Goal: Task Accomplishment & Management: Manage account settings

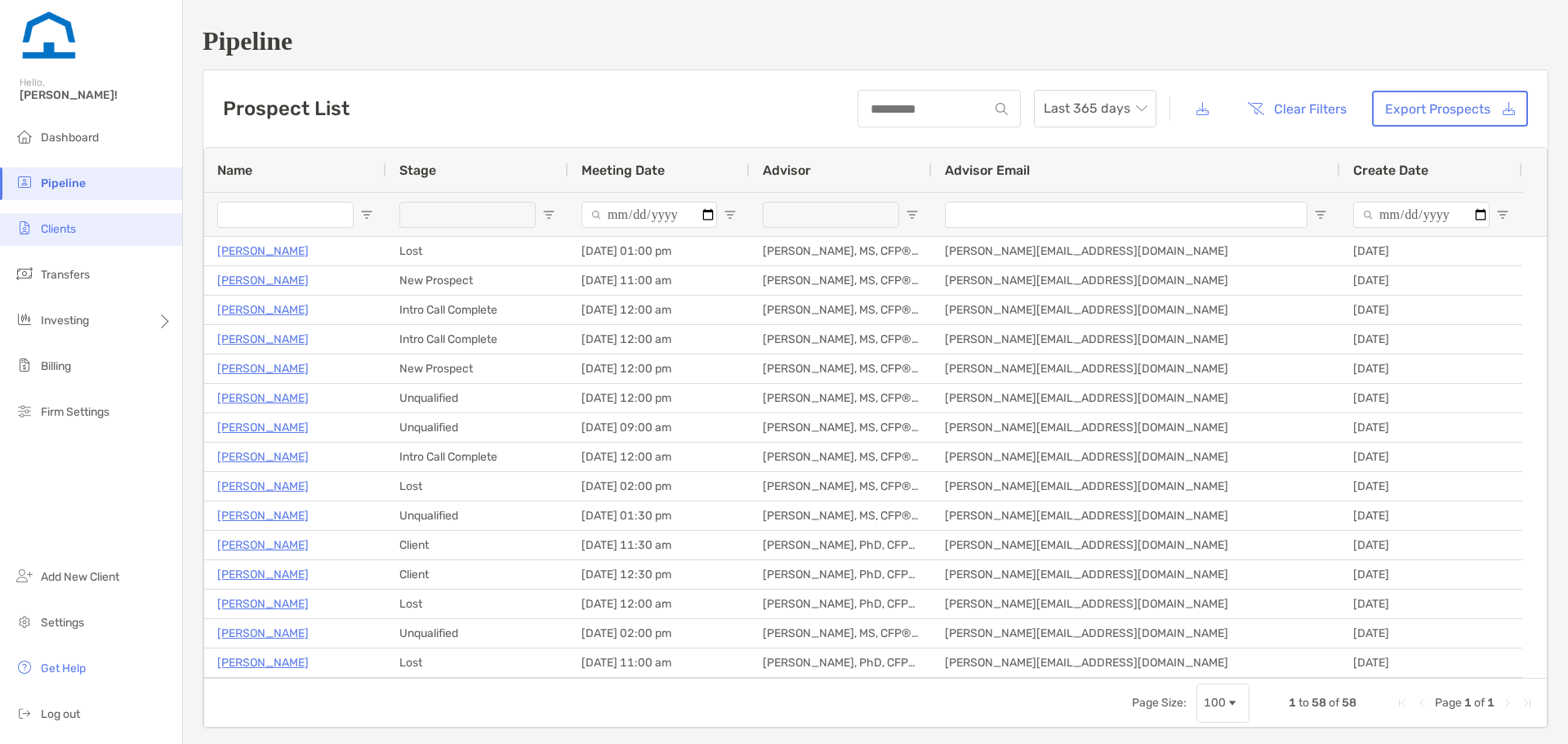
click at [112, 235] on li "Clients" at bounding box center [91, 229] width 182 height 32
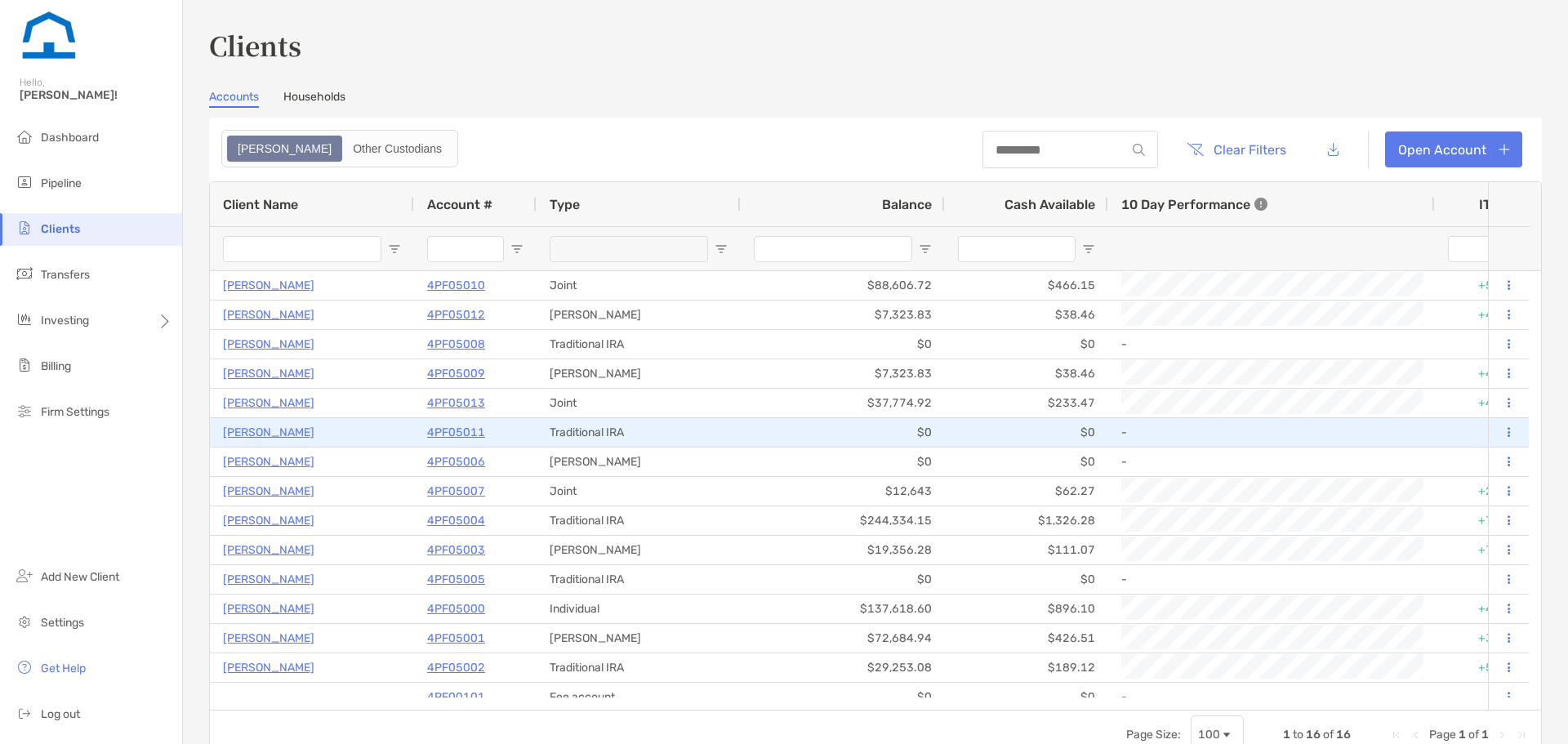
scroll to position [44, 0]
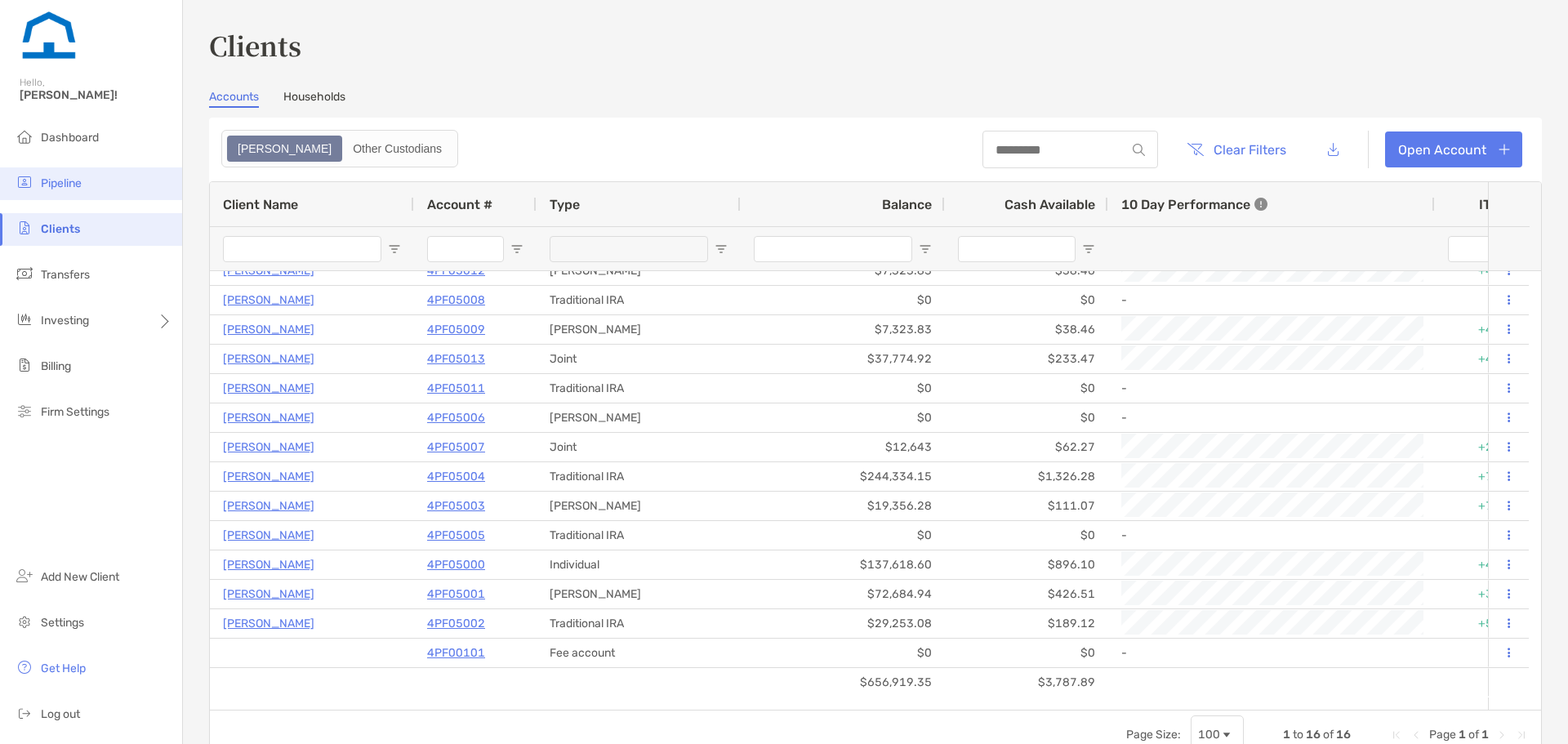
click at [105, 192] on li "Pipeline" at bounding box center [91, 183] width 182 height 32
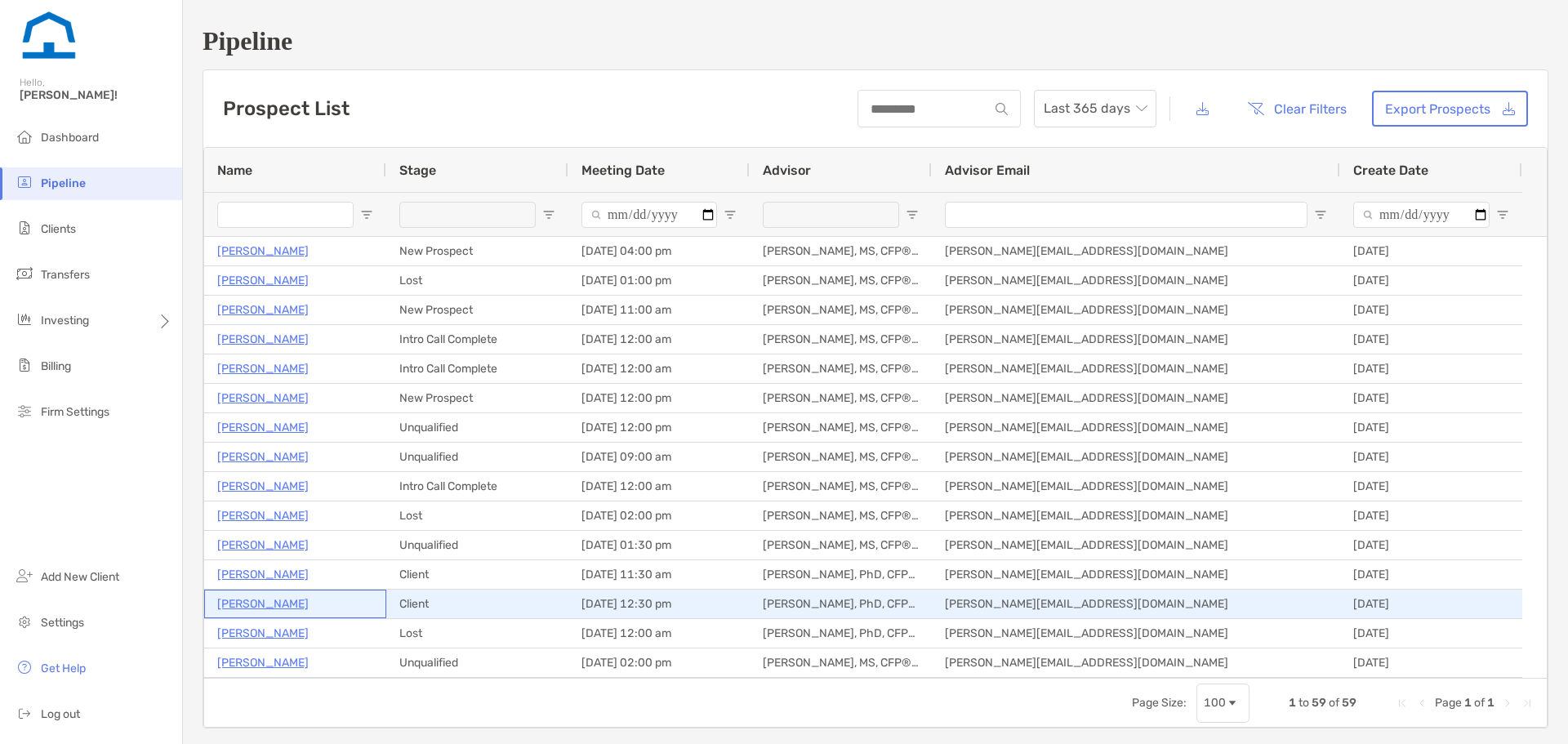
click at [262, 601] on p "[PERSON_NAME]" at bounding box center [263, 604] width 92 height 21
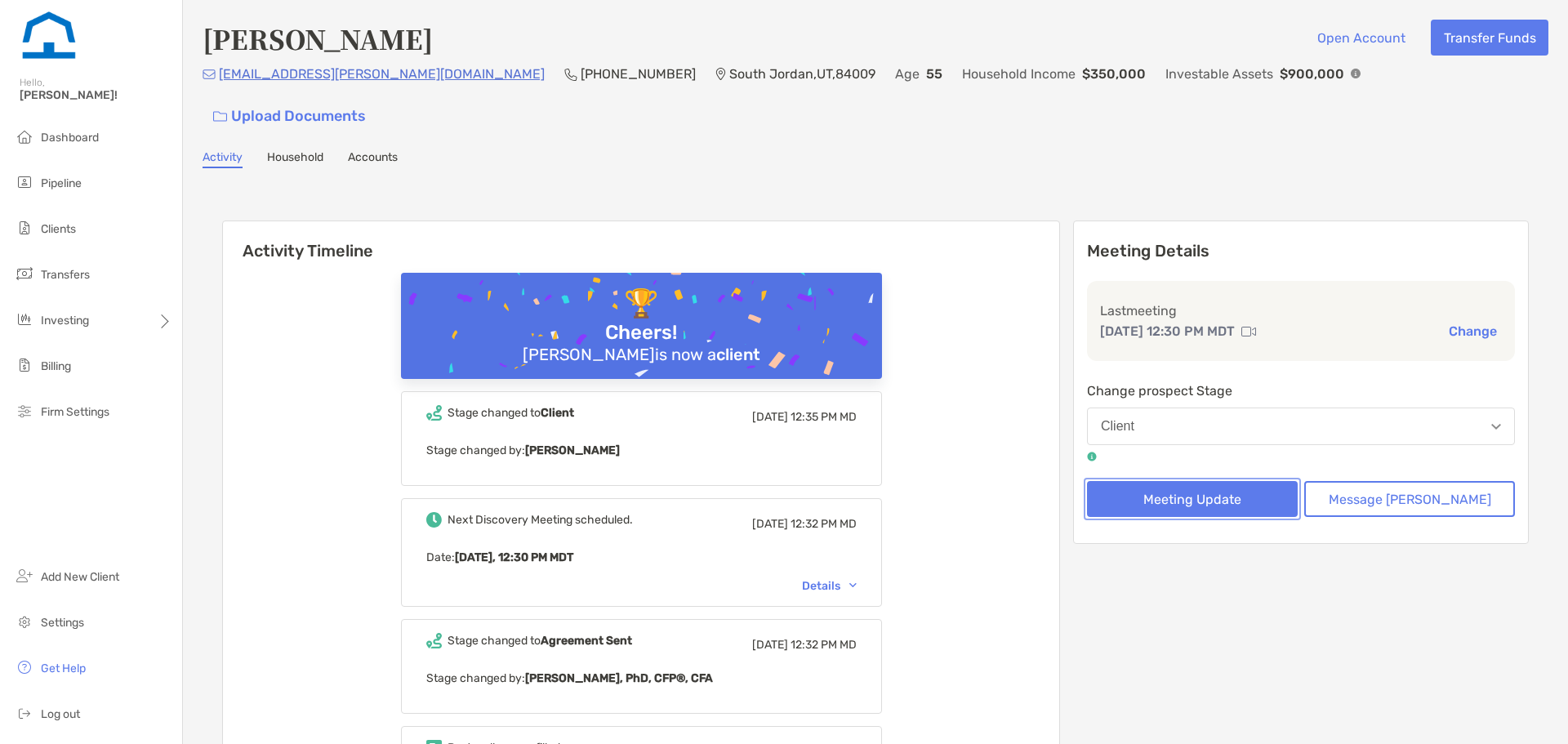
click at [1181, 482] on button "Meeting Update" at bounding box center [1192, 500] width 211 height 36
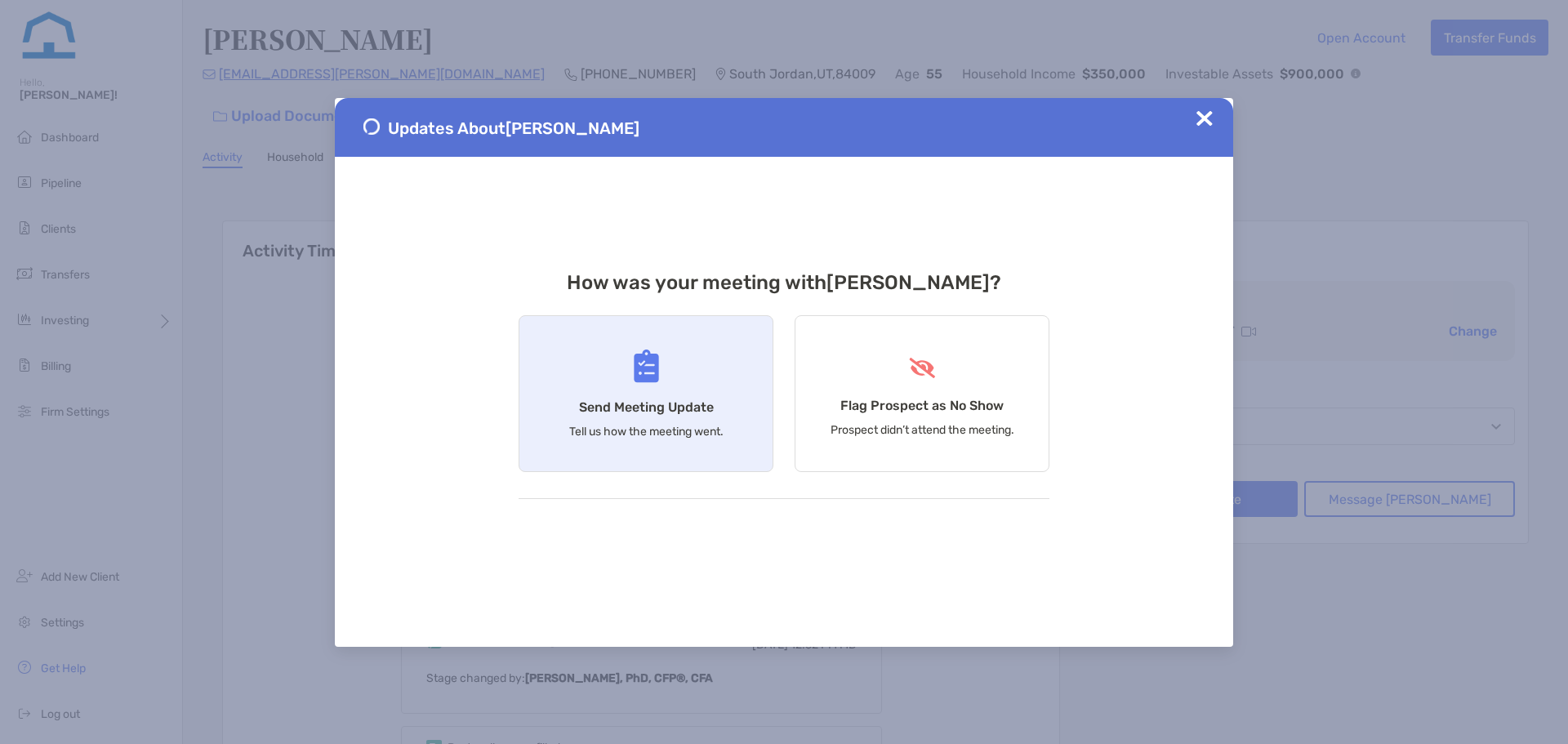
click at [663, 427] on p "Tell us how the meeting went." at bounding box center [647, 431] width 154 height 13
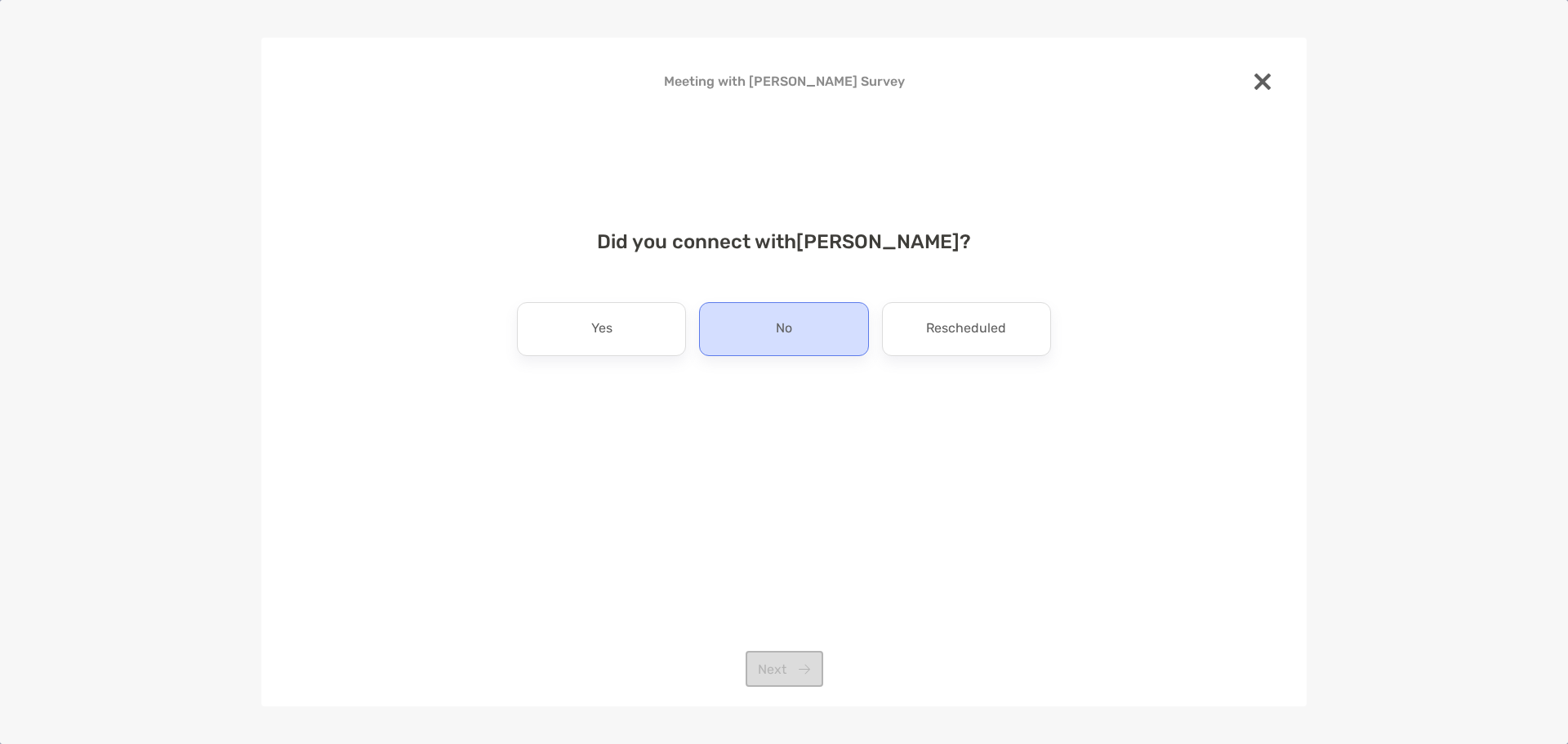
click at [810, 347] on div "No" at bounding box center [783, 329] width 169 height 54
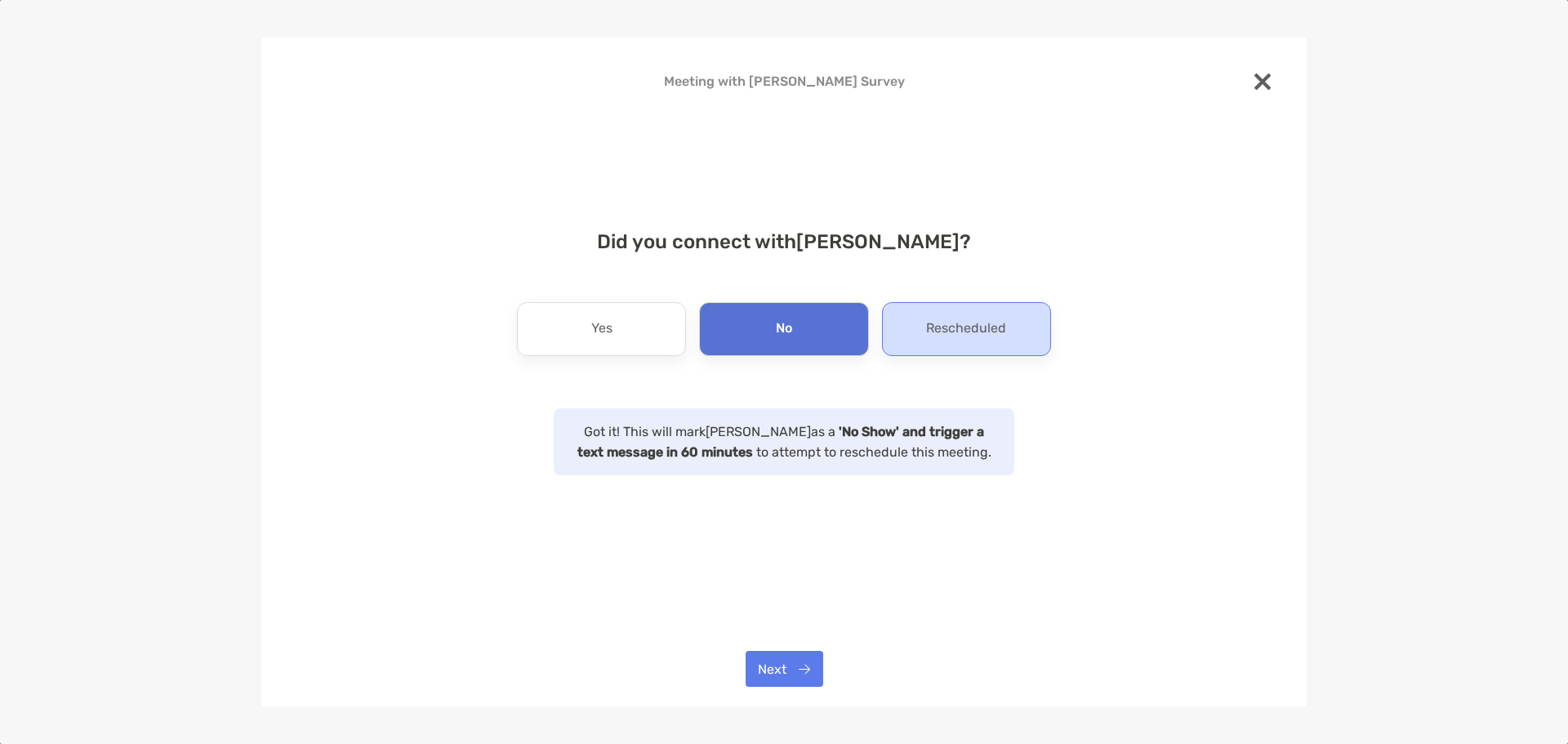
click at [965, 347] on div "Rescheduled" at bounding box center [966, 329] width 169 height 54
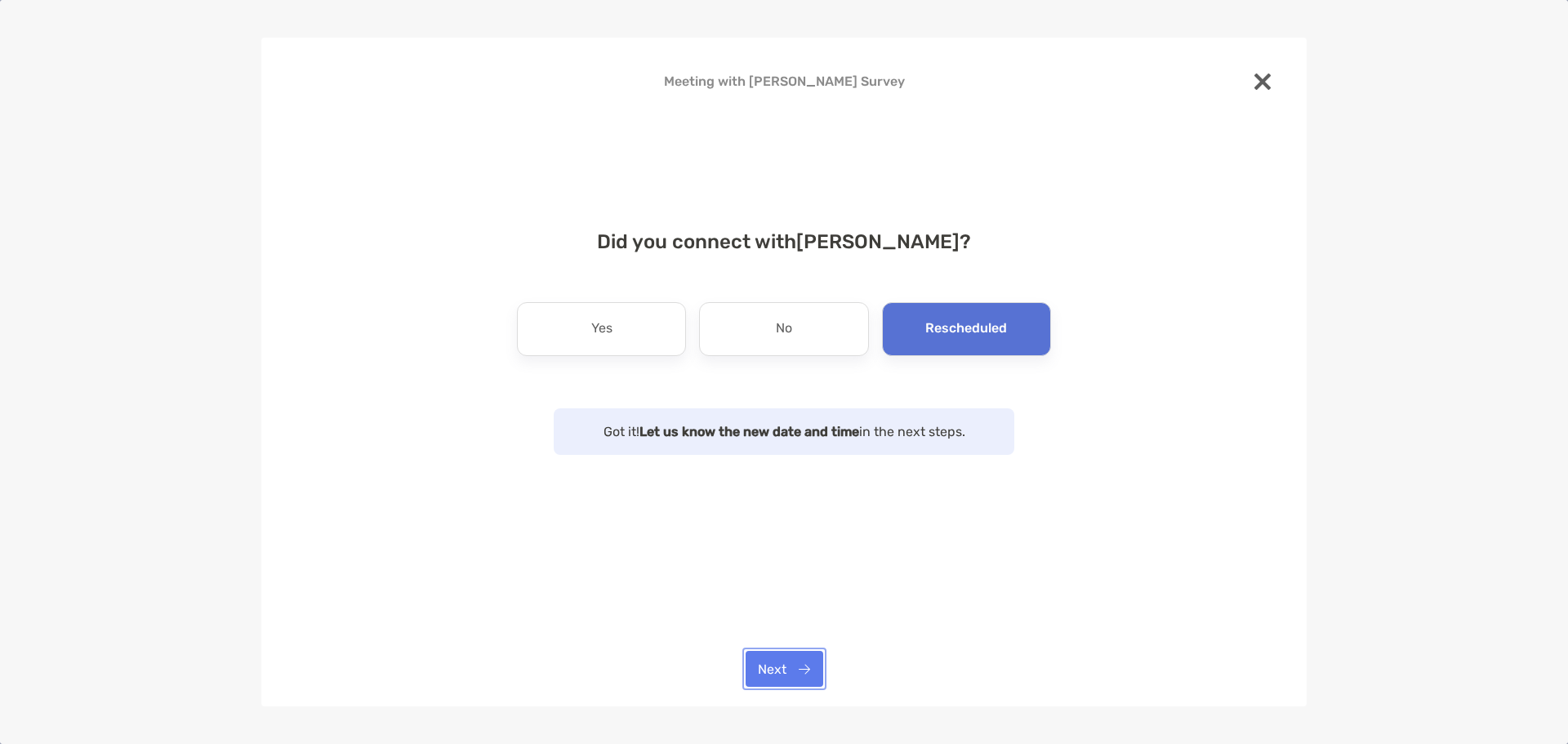
click at [800, 660] on button "Next" at bounding box center [784, 669] width 77 height 36
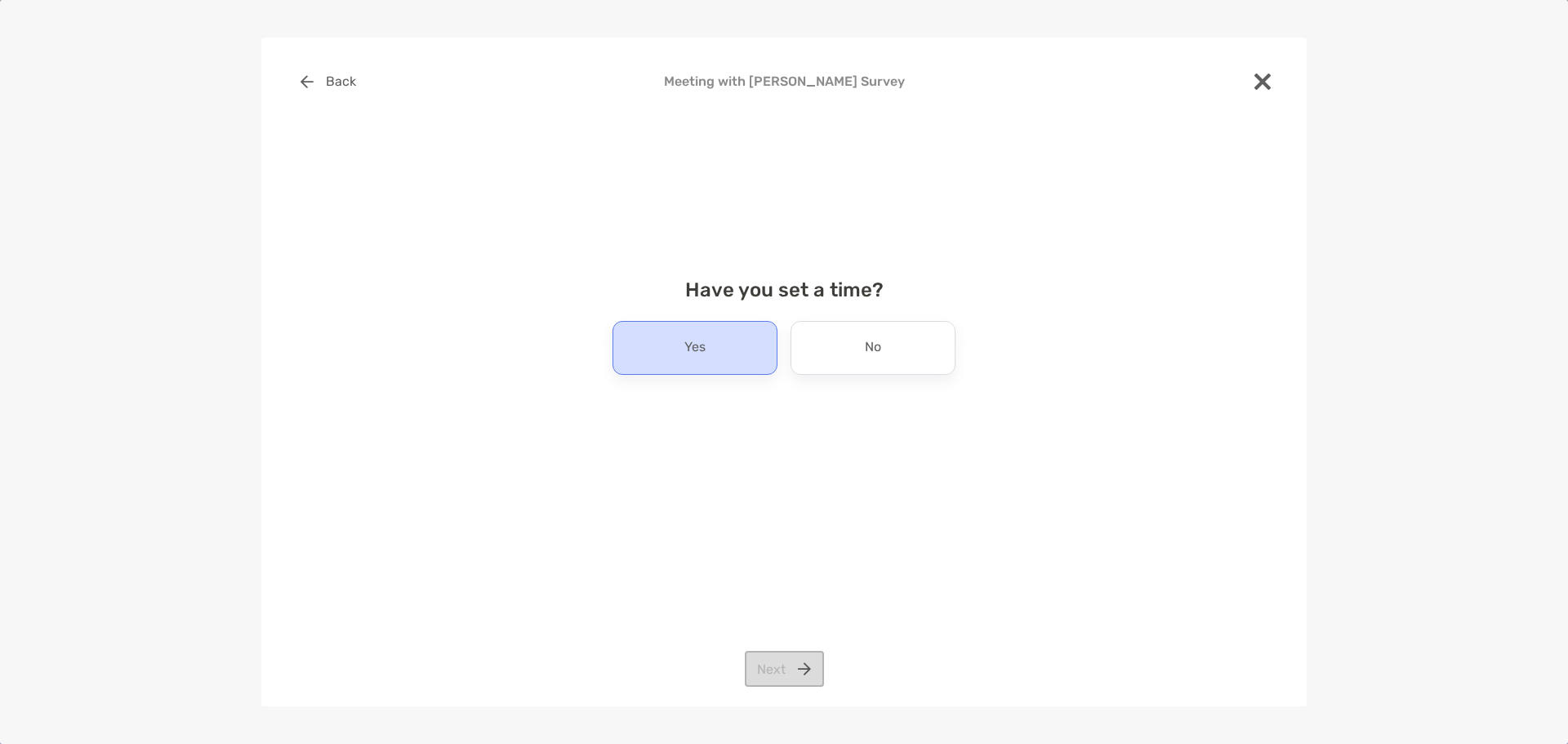
click at [747, 359] on div "Yes" at bounding box center [695, 348] width 165 height 54
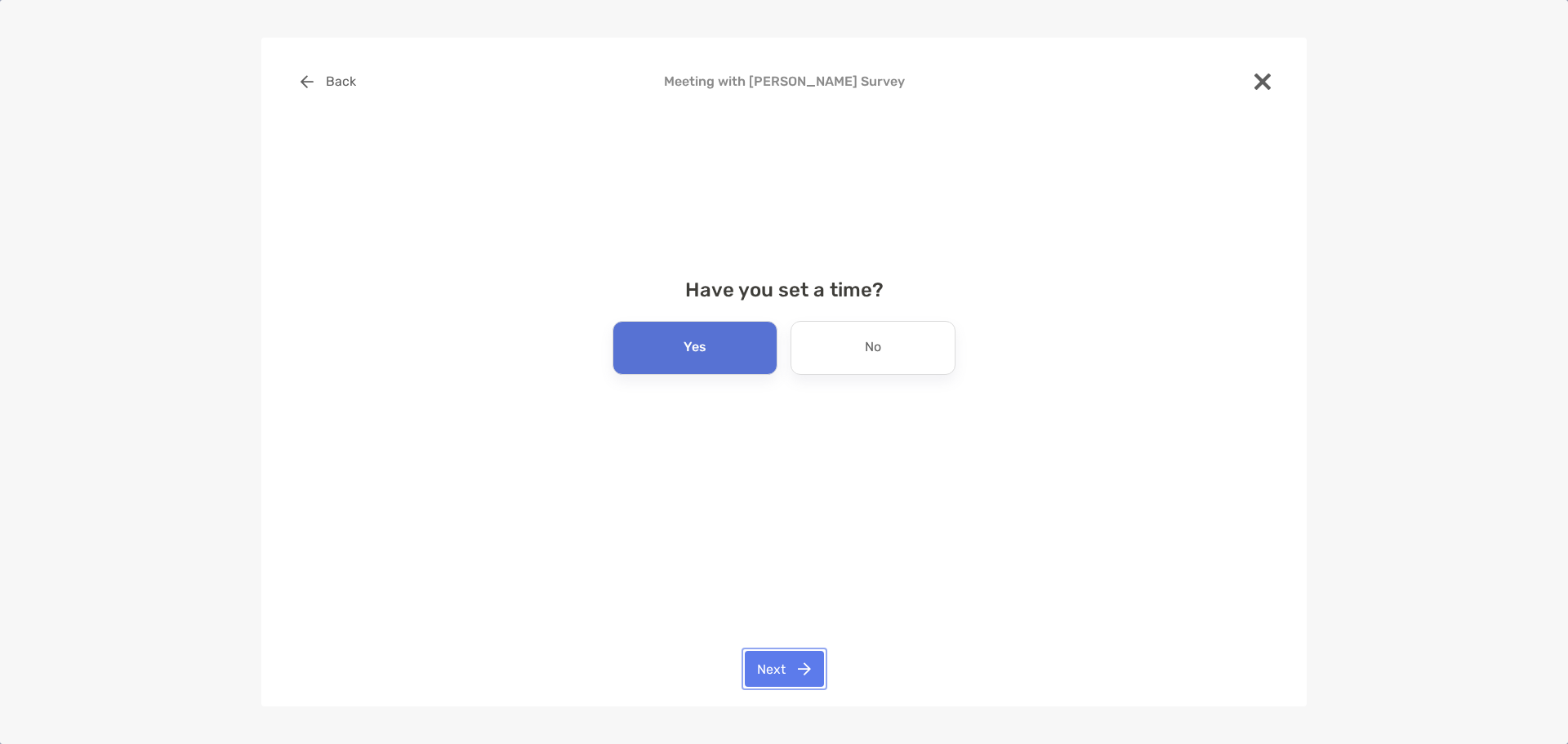
click at [797, 675] on button "Next" at bounding box center [784, 669] width 79 height 36
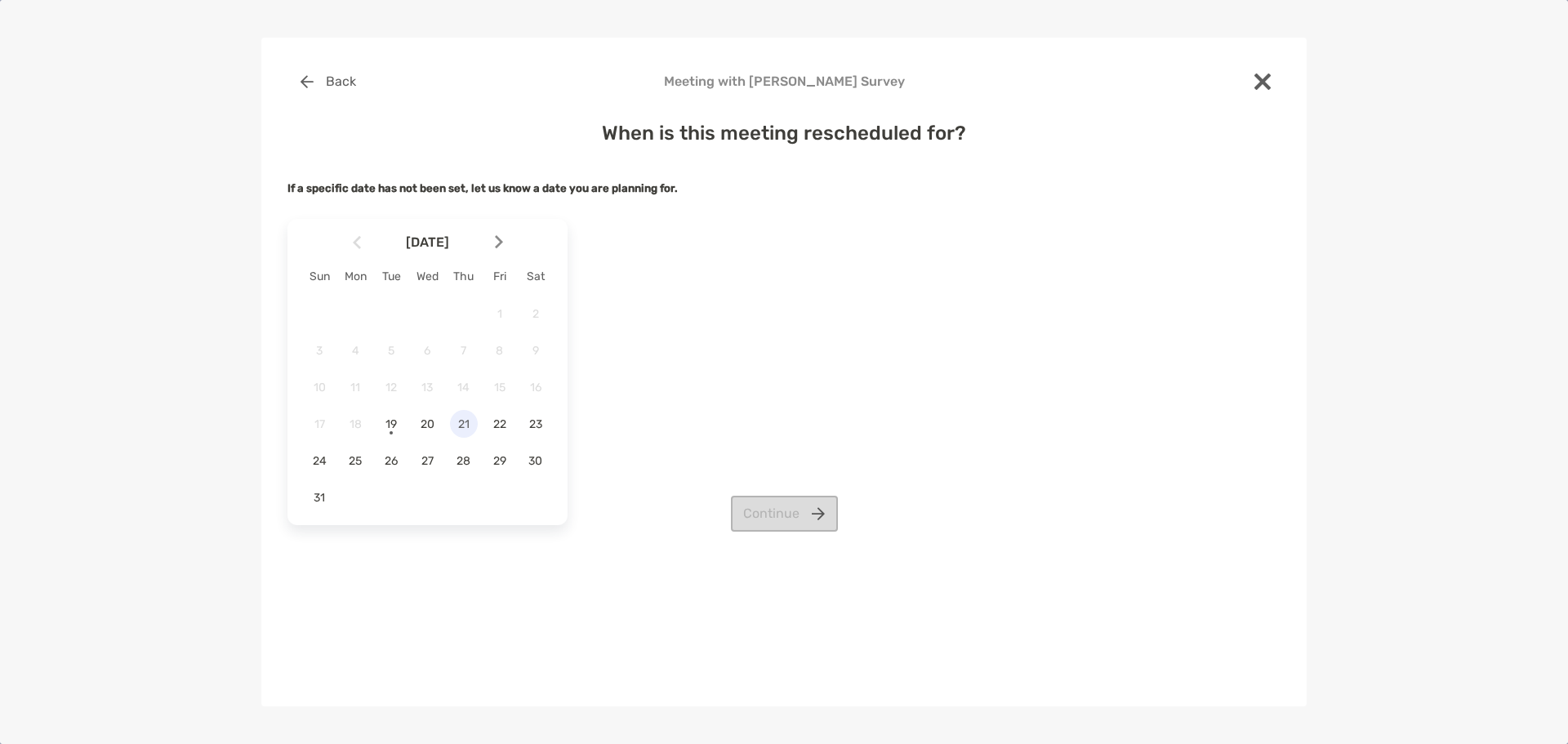
click at [456, 430] on span "21" at bounding box center [463, 424] width 28 height 13
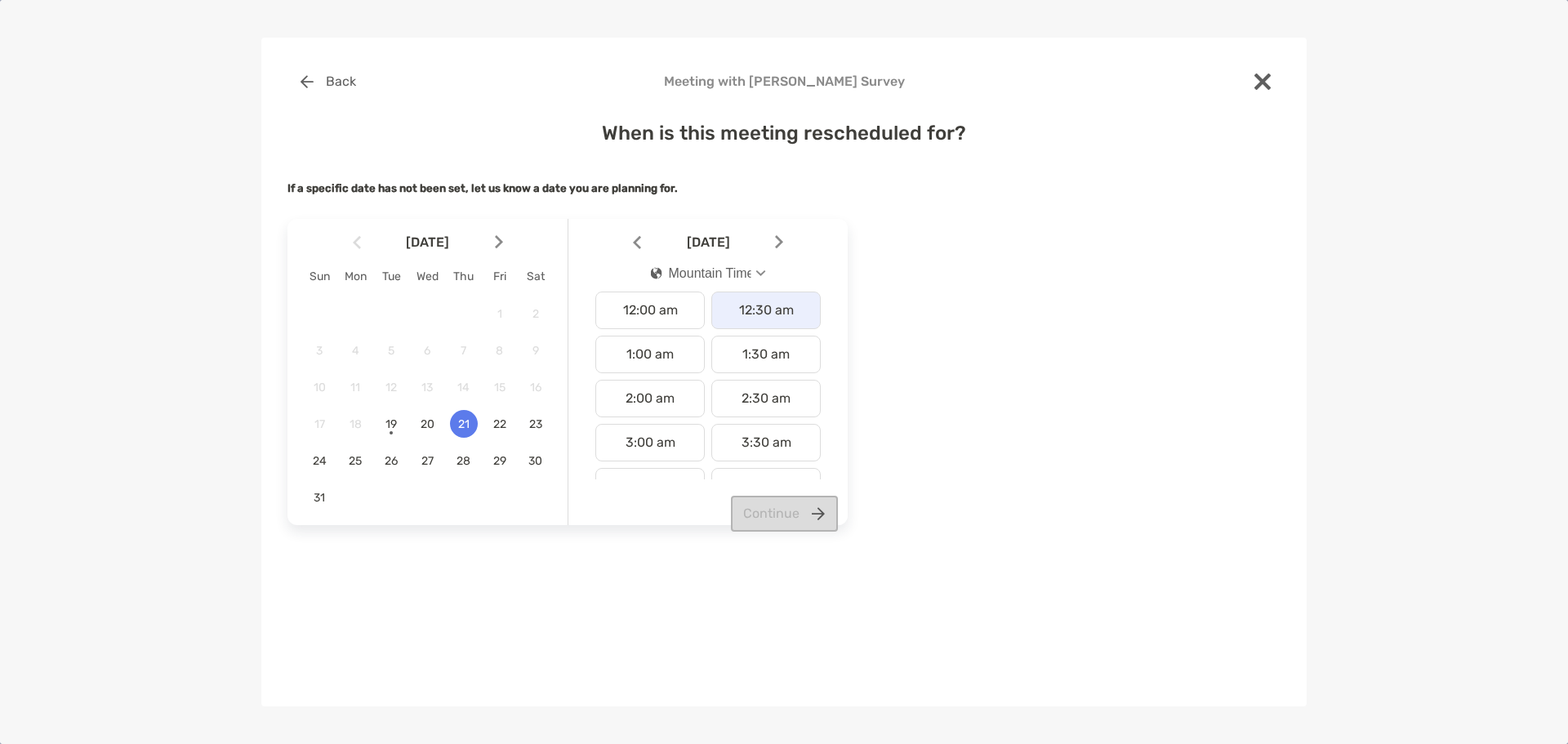
click at [760, 327] on div "12:30 am" at bounding box center [766, 311] width 110 height 38
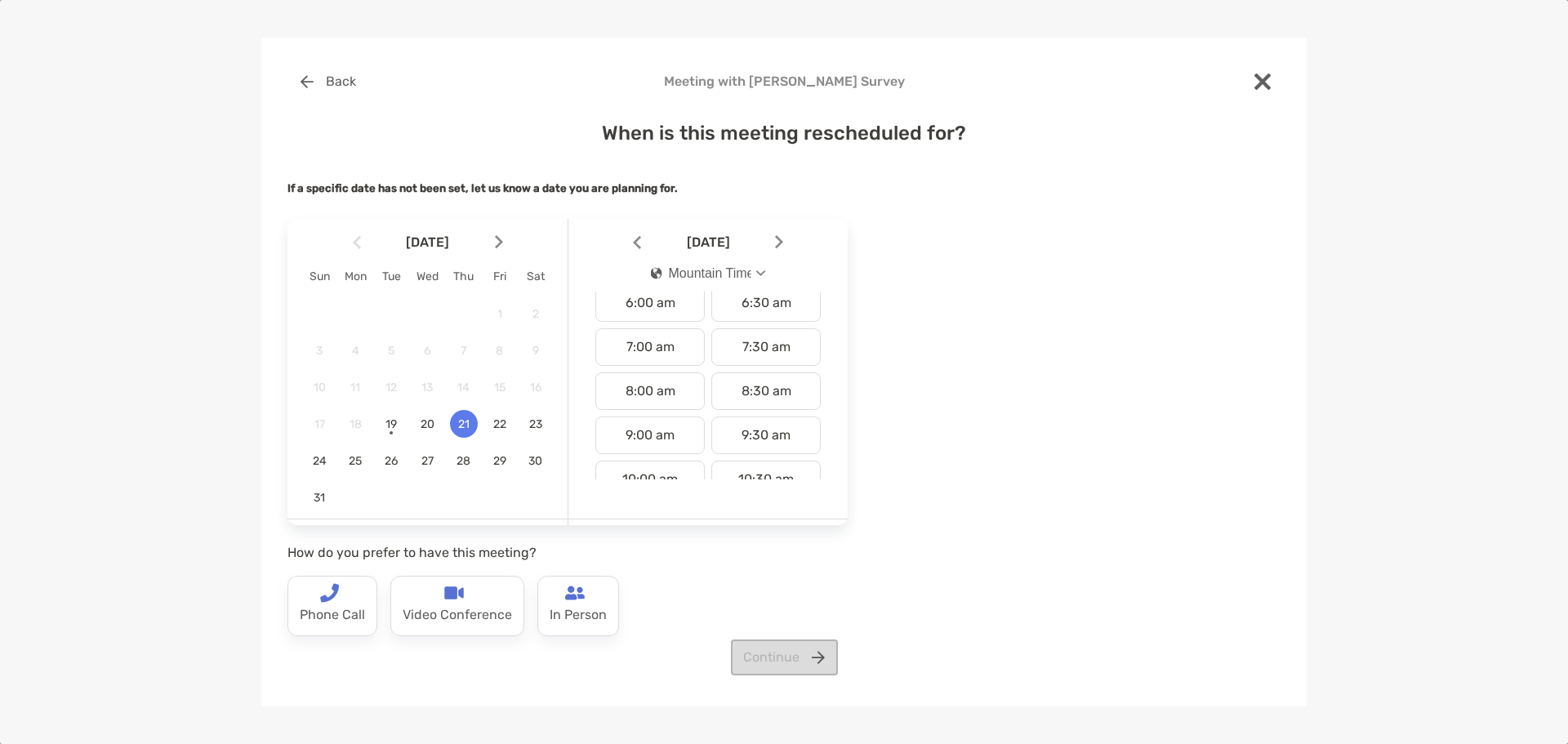
scroll to position [409, 0]
click at [743, 434] on div "12:30 pm" at bounding box center [766, 431] width 110 height 38
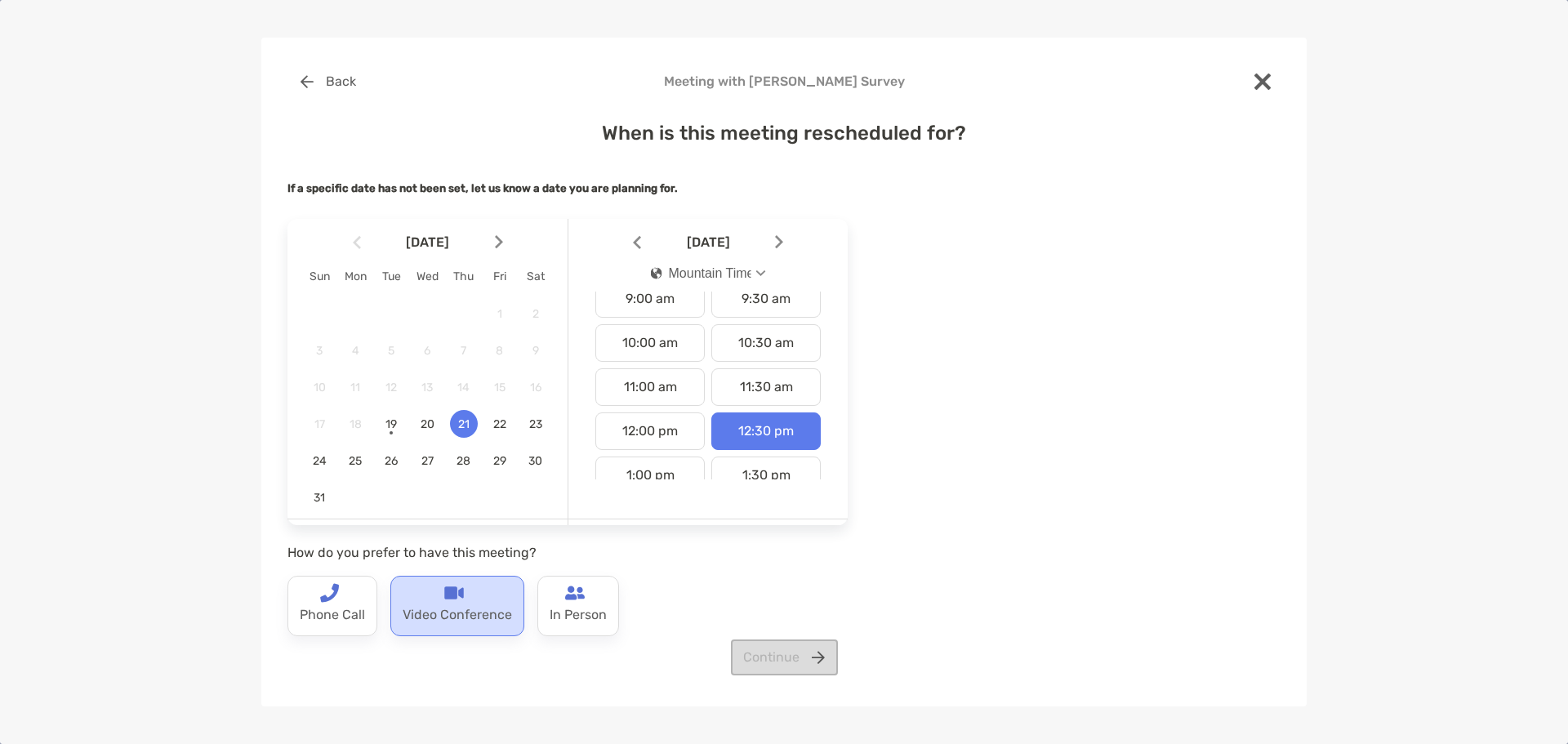
click at [428, 608] on p "Video Conference" at bounding box center [457, 616] width 110 height 26
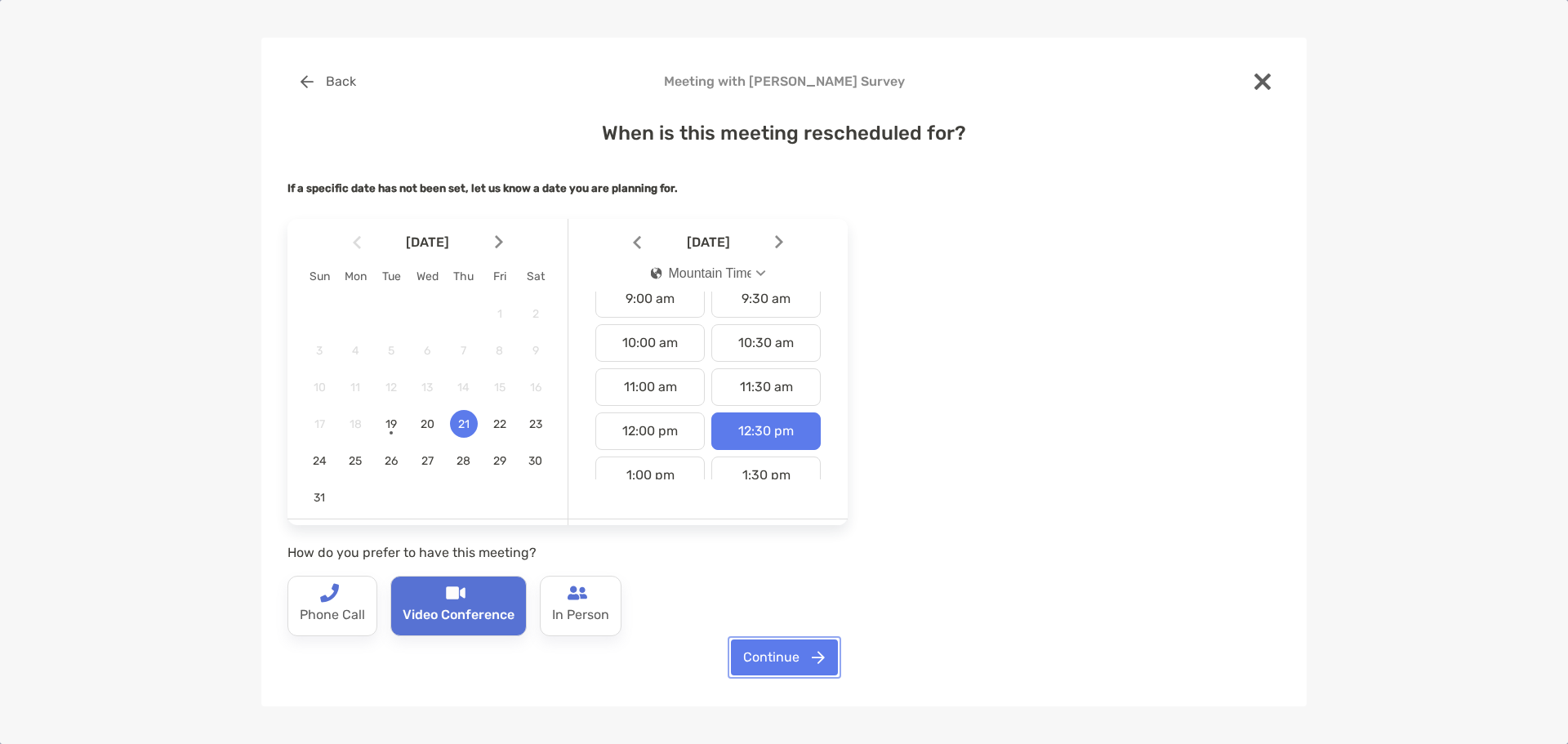
click at [796, 670] on button "Continue" at bounding box center [784, 658] width 107 height 36
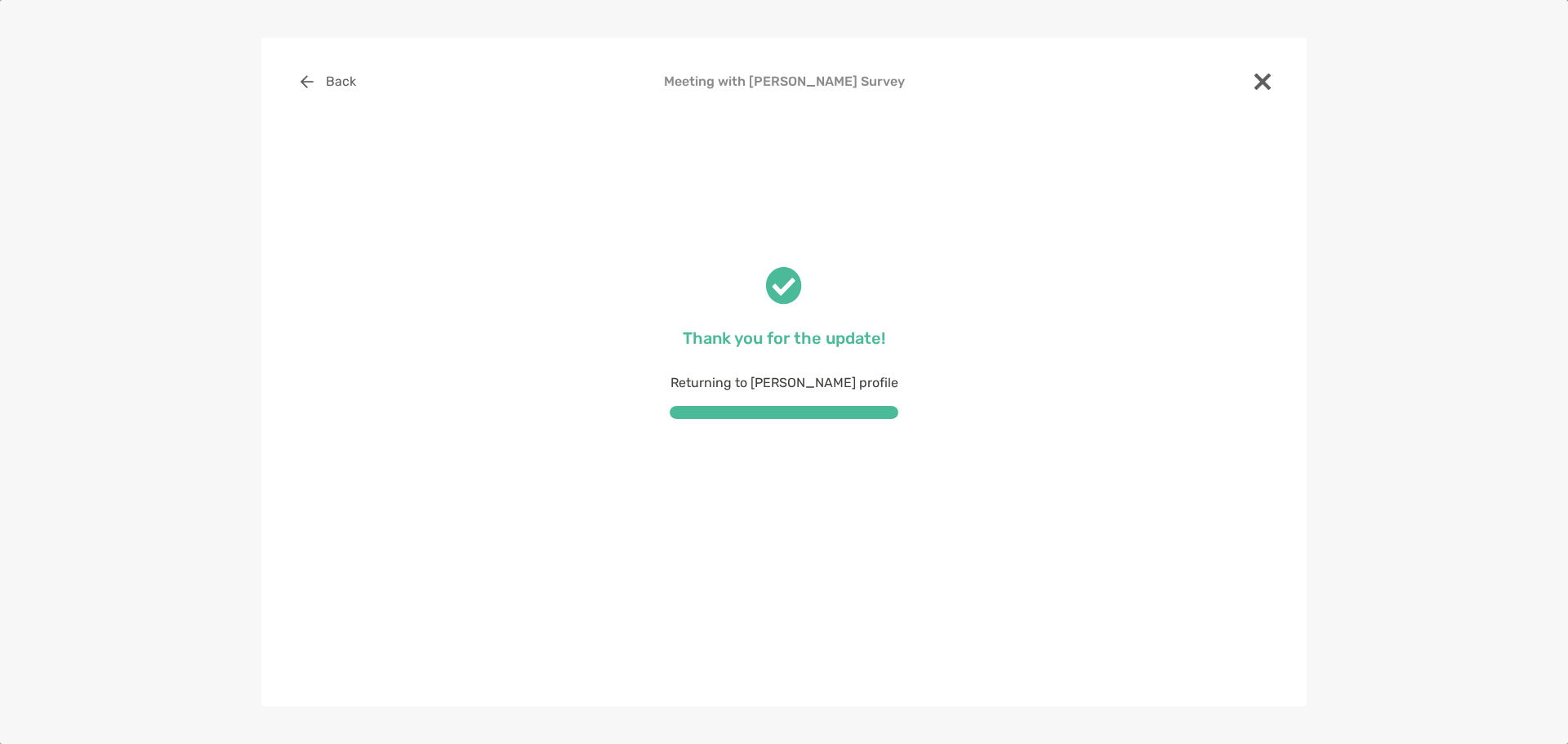
click at [1253, 85] on div at bounding box center [1263, 84] width 36 height 40
